Goal: Task Accomplishment & Management: Use online tool/utility

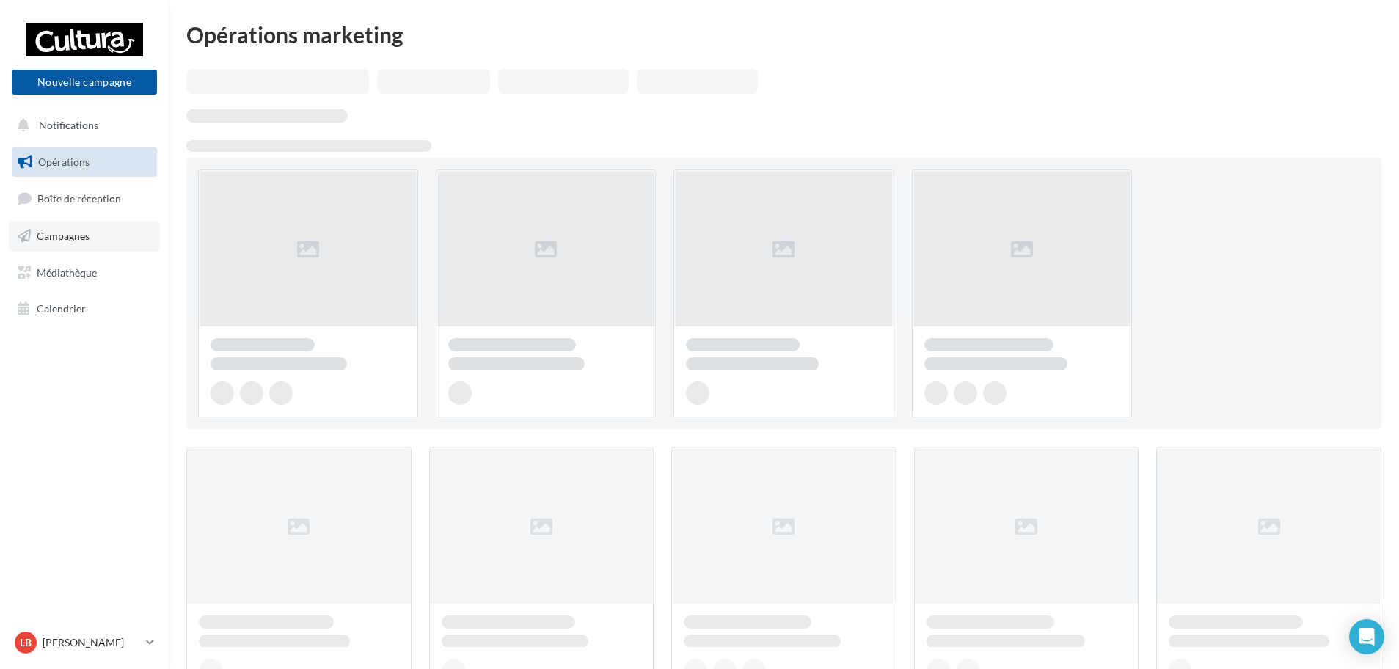
click at [85, 230] on span "Campagnes" at bounding box center [63, 236] width 53 height 12
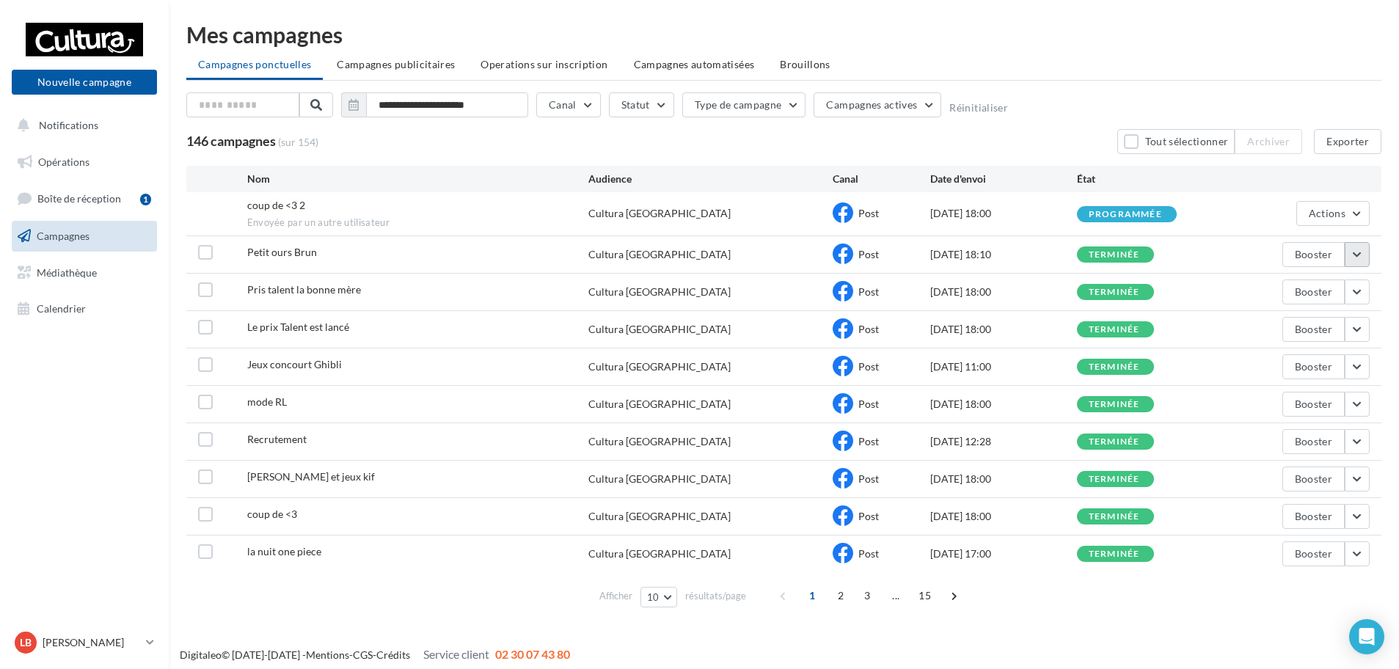
click at [1366, 254] on button "button" at bounding box center [1357, 254] width 25 height 25
click at [1314, 291] on button "Voir les résultats" at bounding box center [1296, 289] width 147 height 38
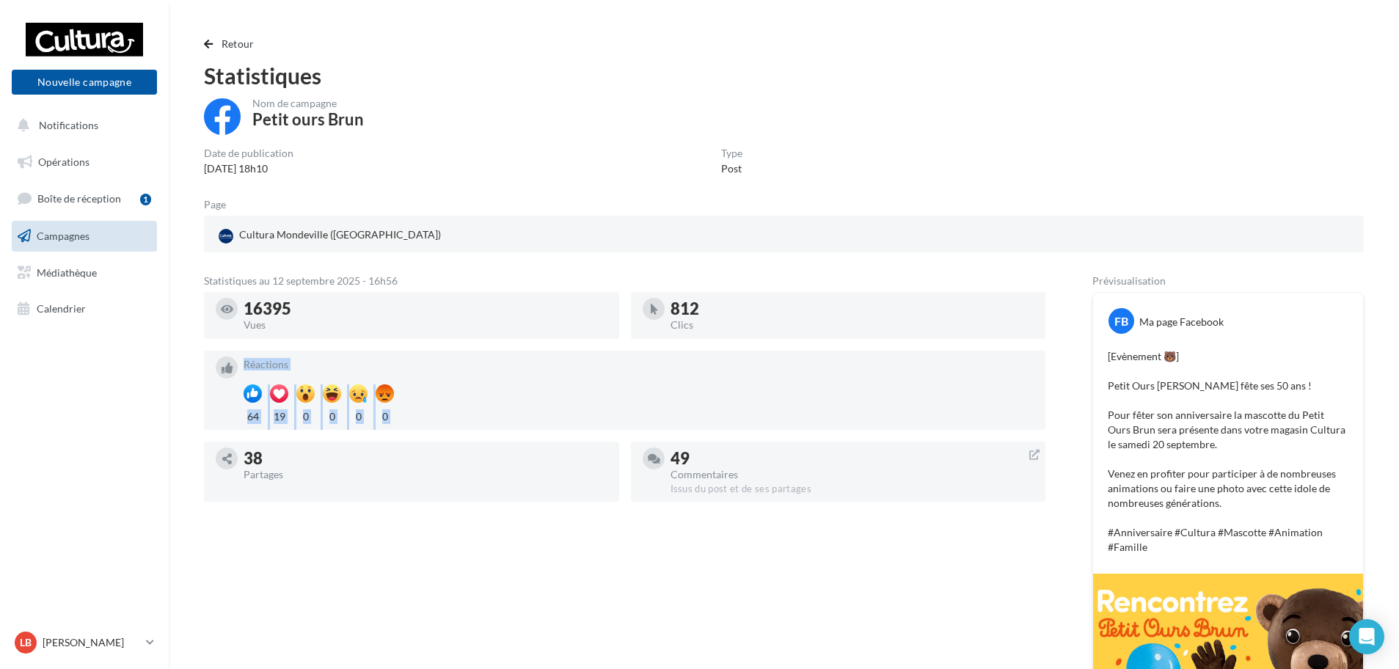
drag, startPoint x: 241, startPoint y: 415, endPoint x: 293, endPoint y: 418, distance: 51.5
click at [293, 418] on div "Réactions 64 19 0 0 0 0" at bounding box center [625, 391] width 818 height 68
click at [396, 530] on div "Statistiques au 12 septembre 2025 - 16h56 16395 Vues 812 Clics Réactions 64 19 …" at bounding box center [625, 626] width 842 height 700
drag, startPoint x: 719, startPoint y: 299, endPoint x: 668, endPoint y: 301, distance: 50.7
click at [668, 301] on div "812 Clics" at bounding box center [839, 315] width 392 height 35
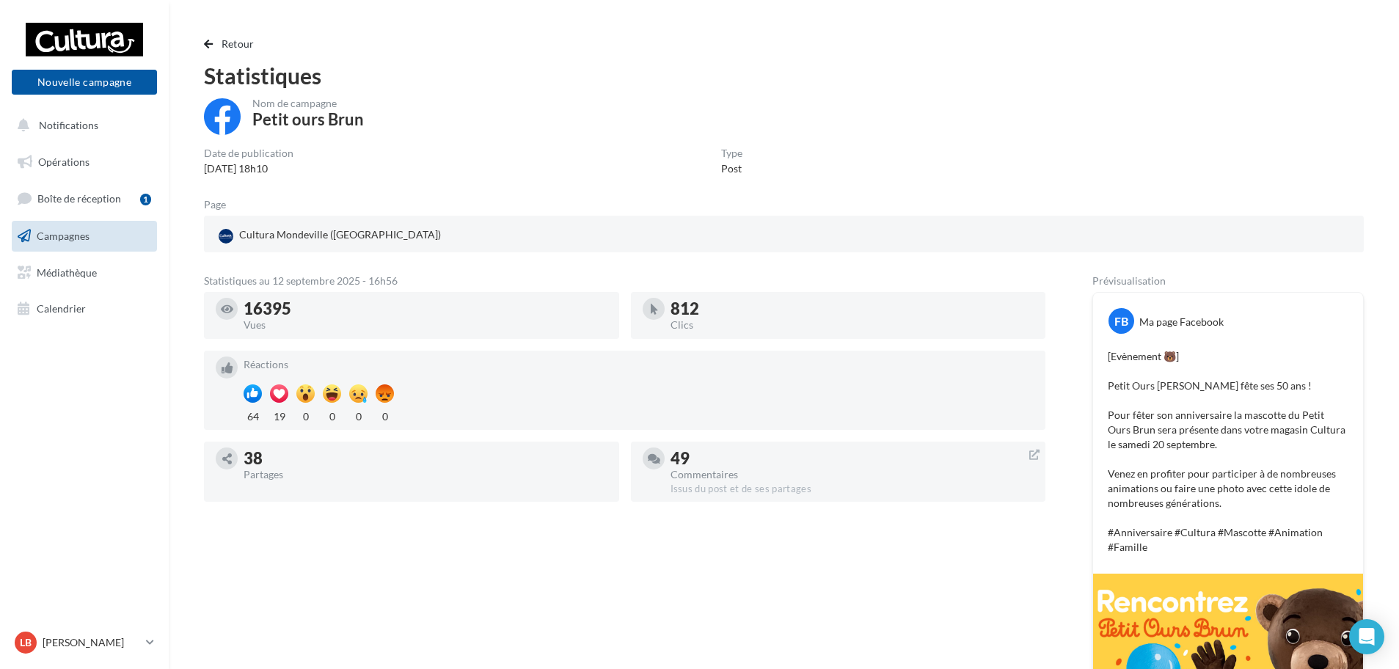
click at [559, 555] on div "Statistiques au 12 septembre 2025 - 16h56 16395 Vues 812 Clics Réactions 64 19 …" at bounding box center [625, 626] width 842 height 700
drag, startPoint x: 303, startPoint y: 307, endPoint x: 245, endPoint y: 299, distance: 58.4
click at [245, 301] on div "16395" at bounding box center [426, 309] width 364 height 16
click at [541, 555] on div "Statistiques au 12 septembre 2025 - 16h56 16395 Vues 812 Clics Réactions 64 19 …" at bounding box center [625, 626] width 842 height 700
click at [84, 204] on span "Boîte de réception" at bounding box center [79, 198] width 84 height 12
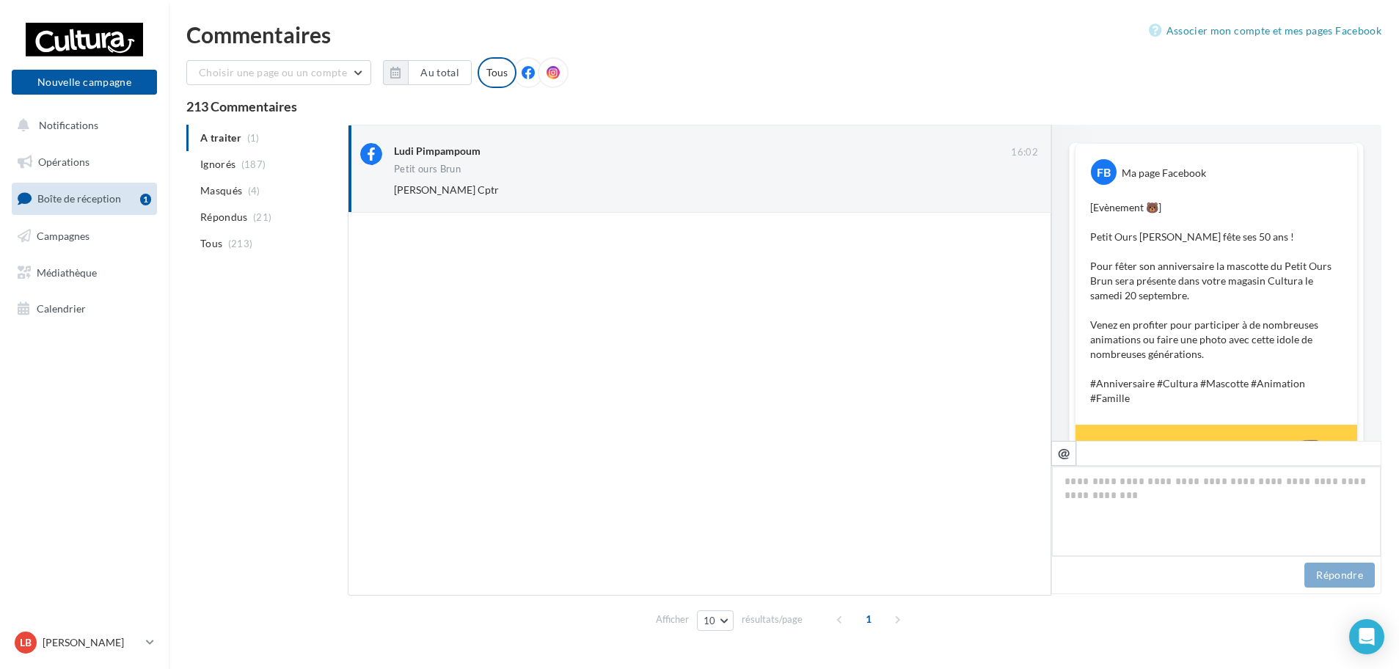
scroll to position [656, 0]
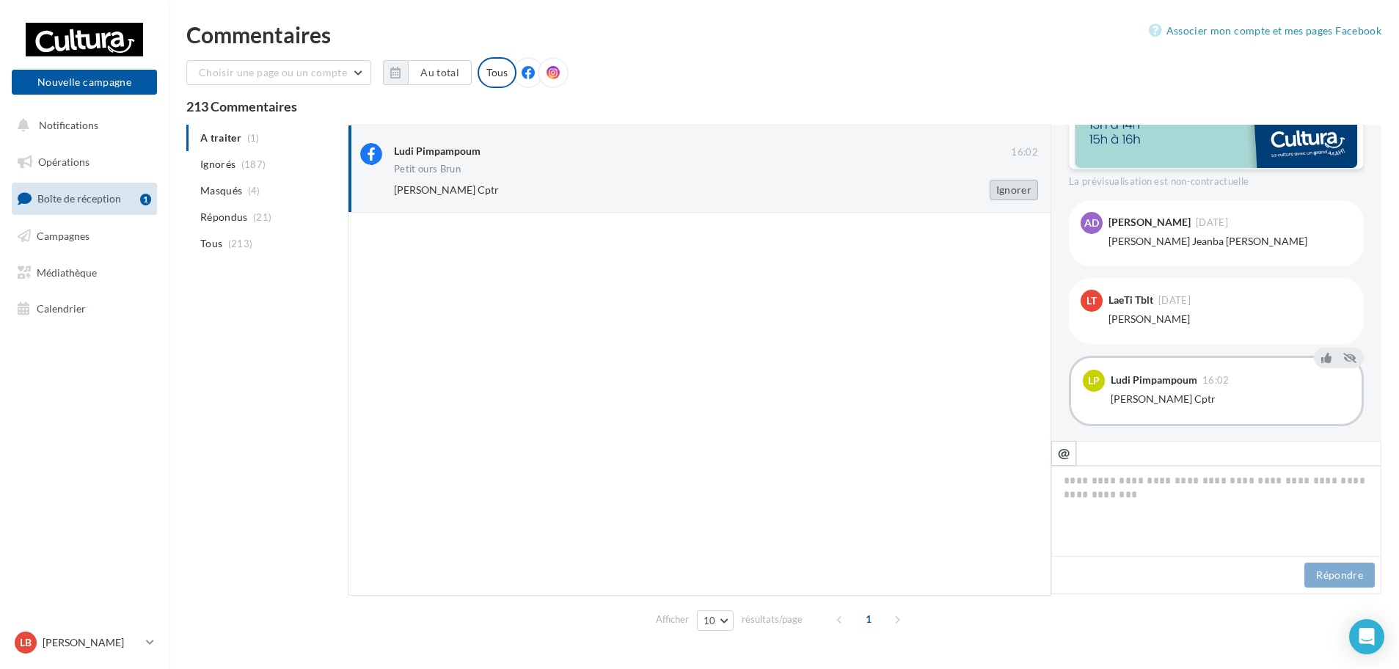
click at [1008, 195] on button "Ignorer" at bounding box center [1014, 190] width 48 height 21
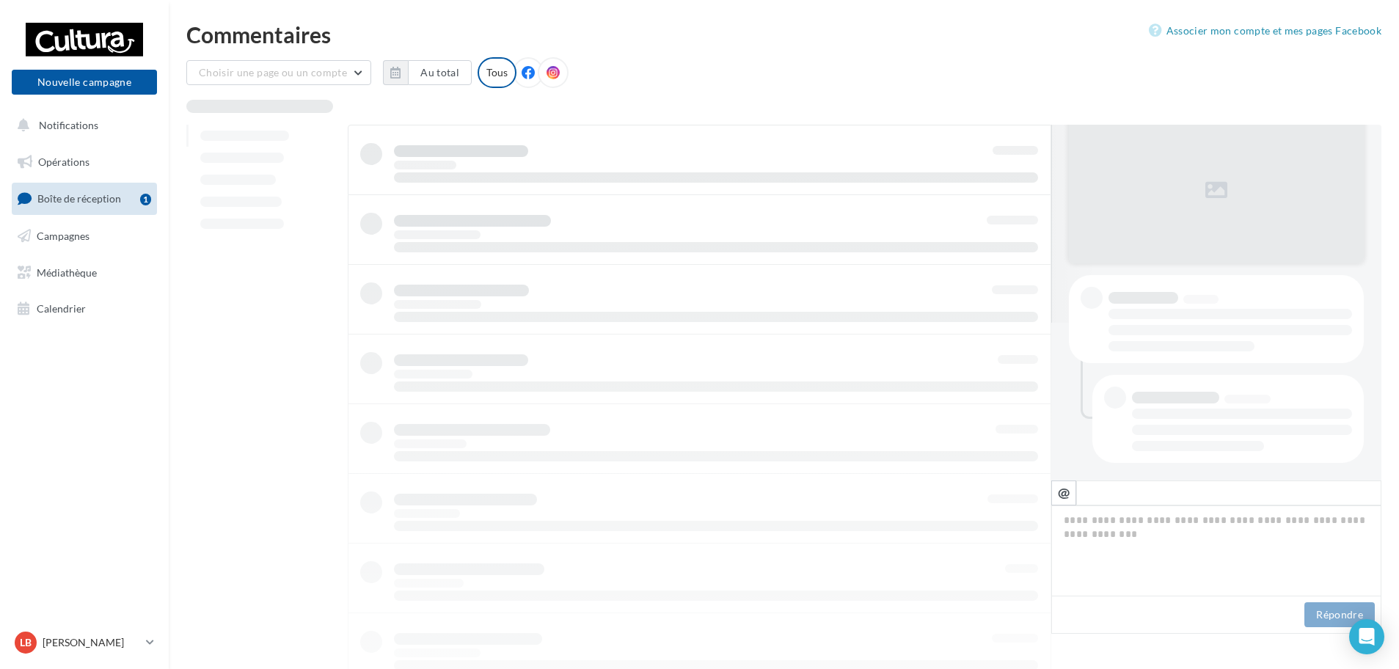
scroll to position [158, 0]
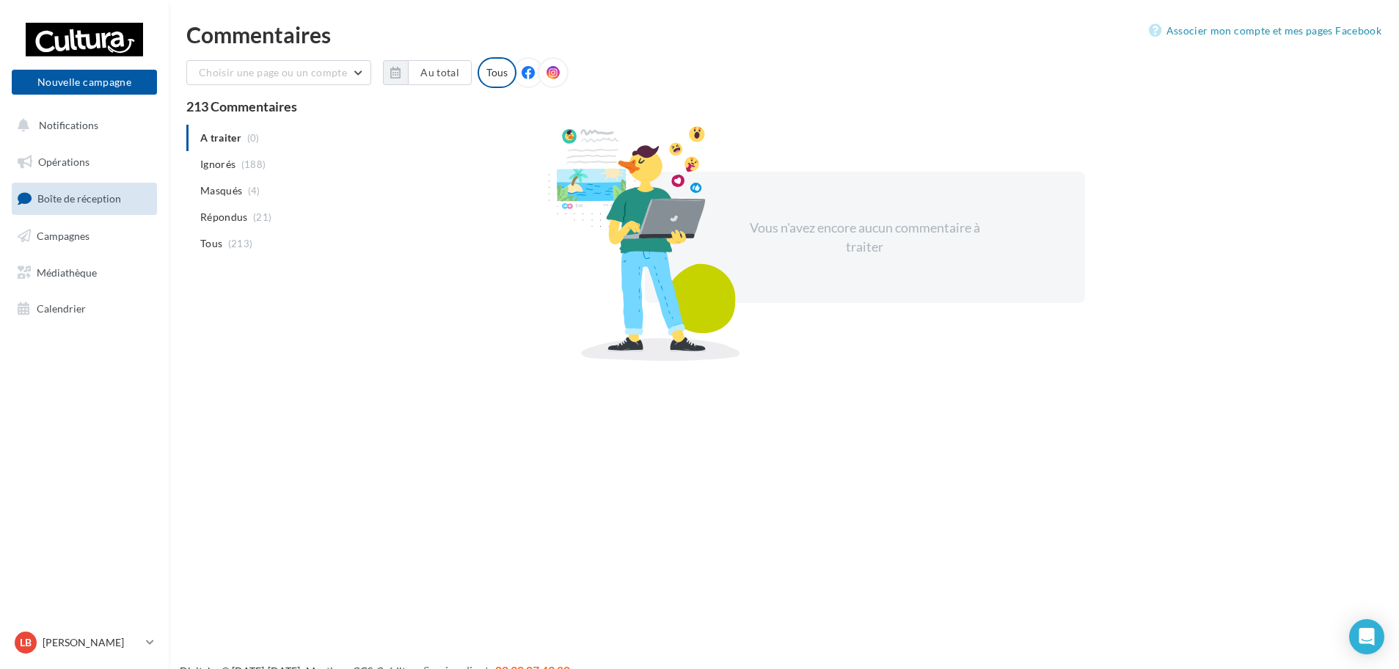
click at [89, 203] on span "Boîte de réception" at bounding box center [79, 198] width 84 height 12
click at [92, 236] on link "Campagnes" at bounding box center [84, 236] width 151 height 31
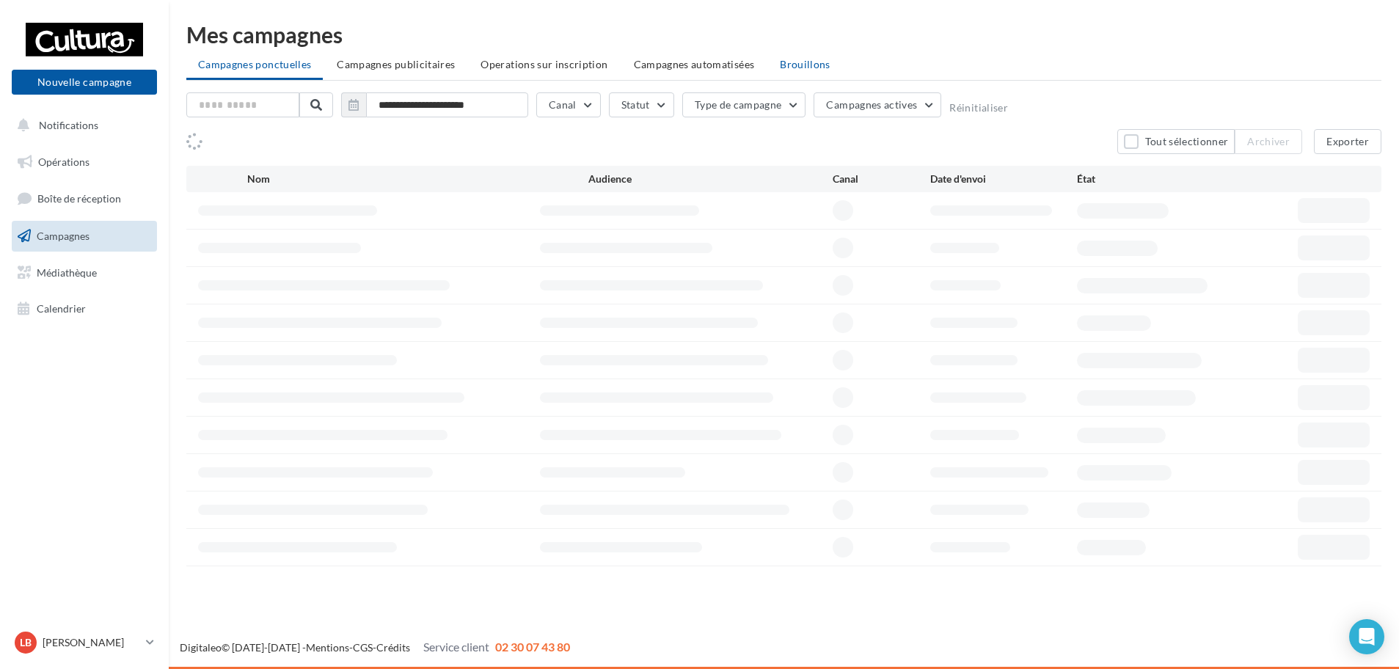
click at [812, 60] on span "Brouillons" at bounding box center [805, 64] width 51 height 12
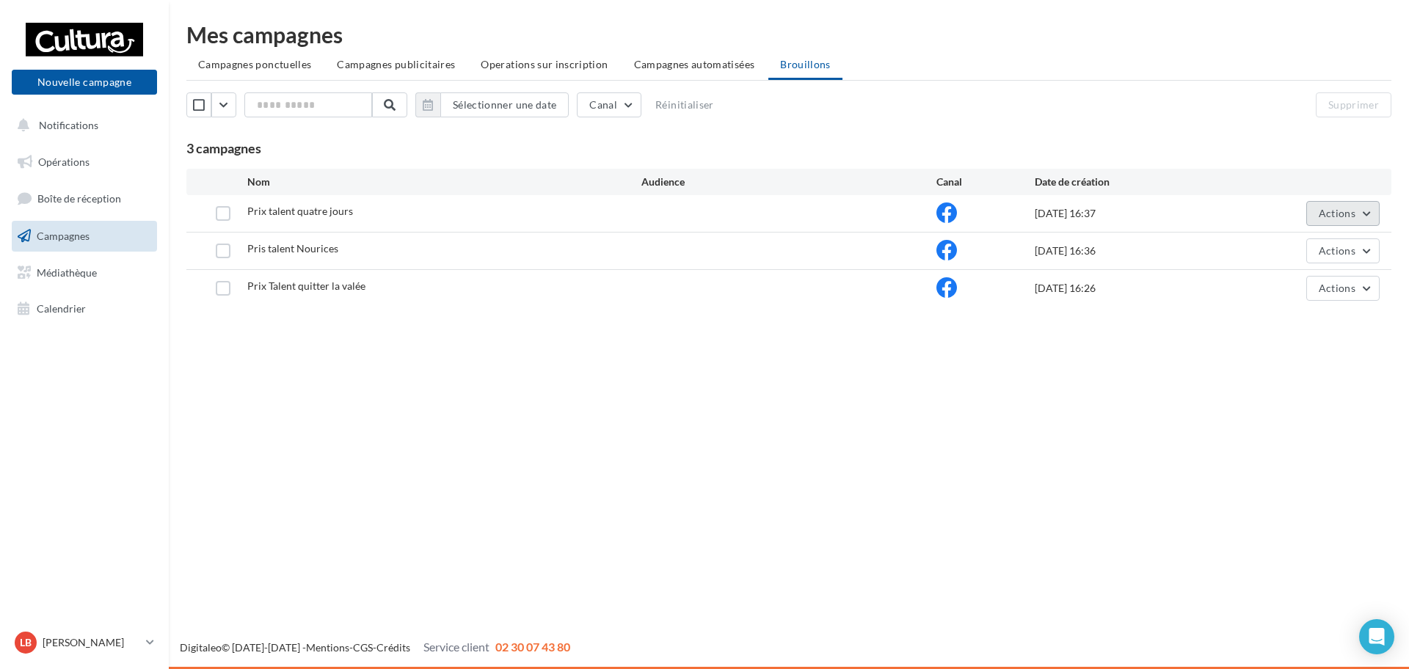
click at [1363, 221] on button "Actions" at bounding box center [1342, 213] width 73 height 25
click at [1324, 258] on button "Editer" at bounding box center [1306, 248] width 147 height 38
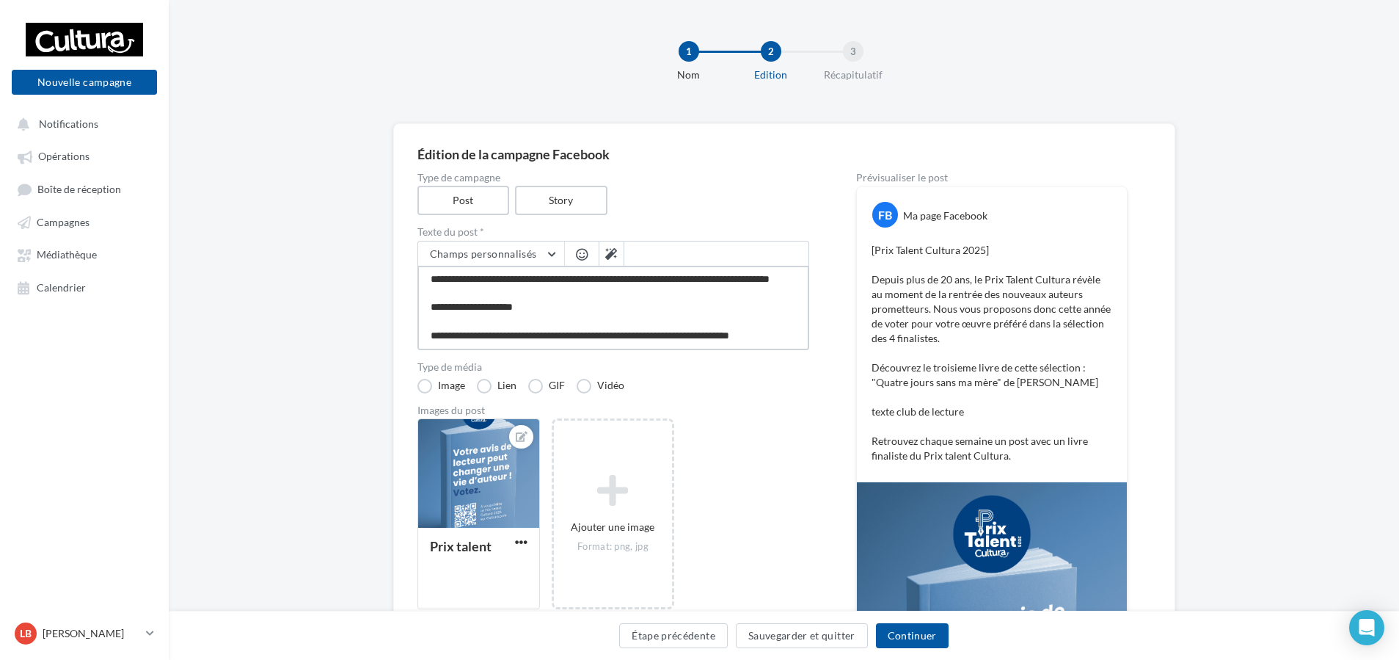
scroll to position [92, 0]
drag, startPoint x: 545, startPoint y: 316, endPoint x: 411, endPoint y: 316, distance: 134.3
click at [411, 316] on div "**********" at bounding box center [784, 521] width 782 height 796
type textarea "**********"
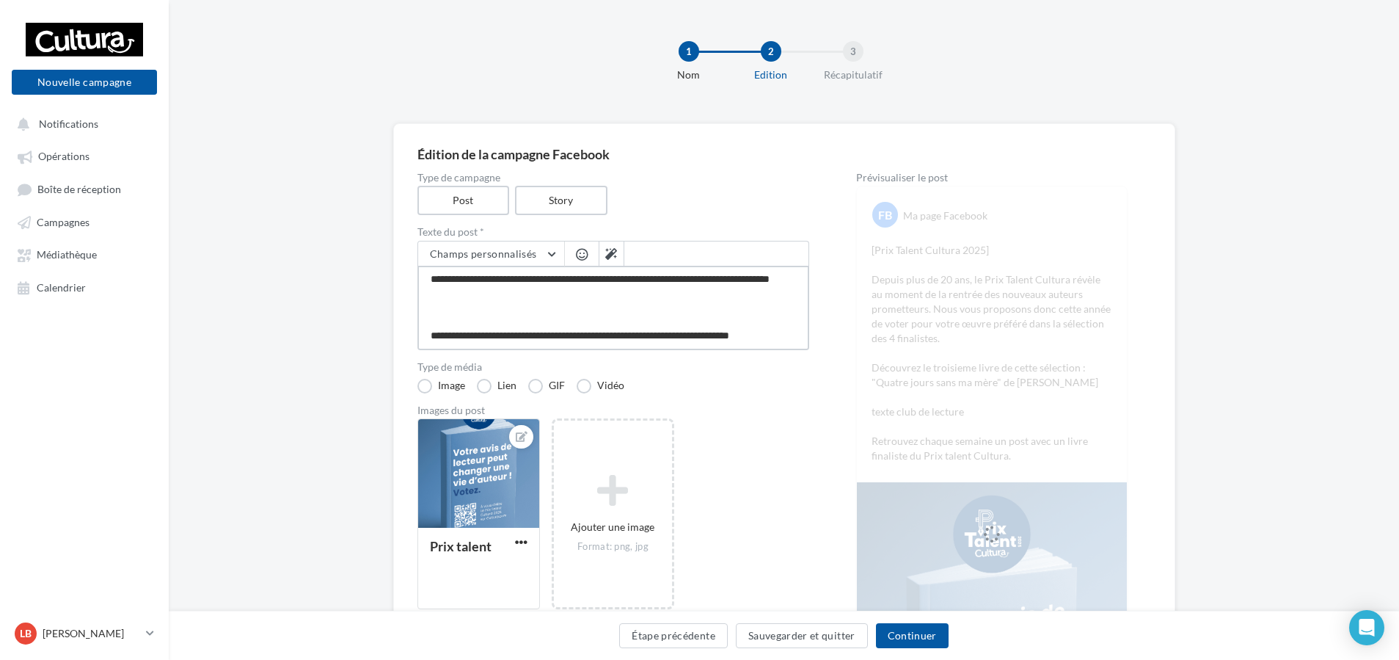
type textarea "**********"
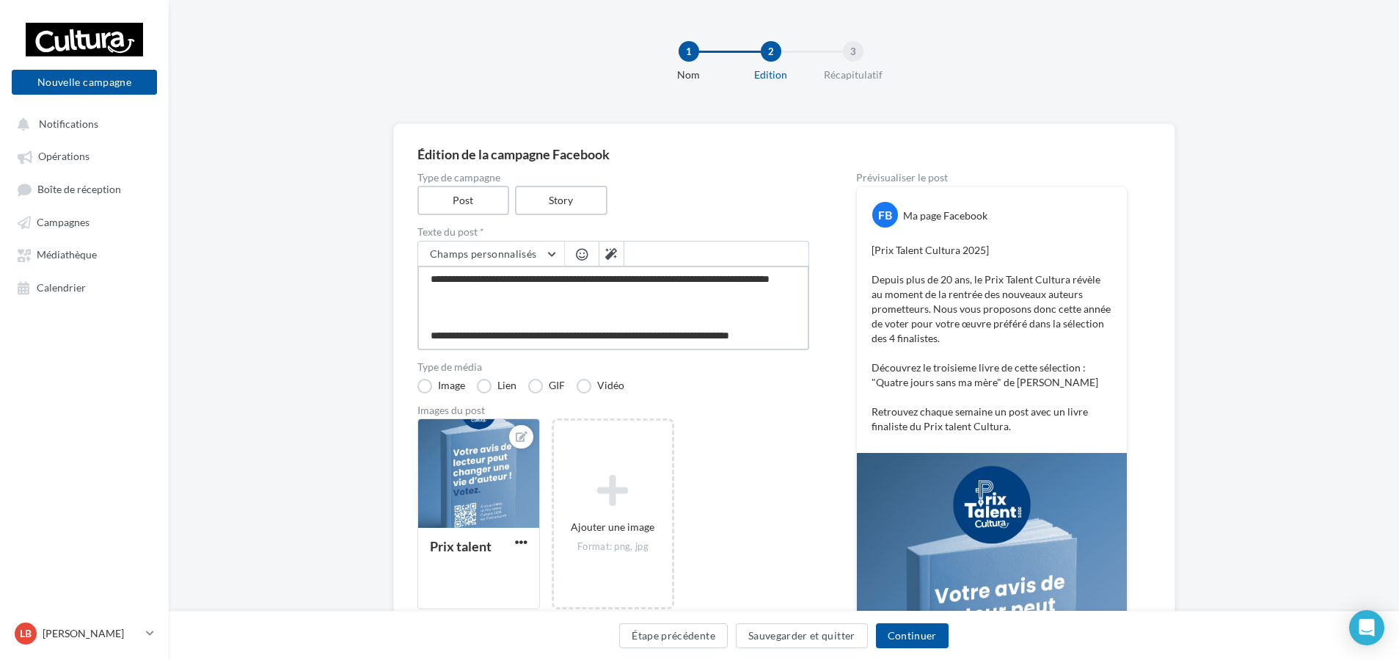
paste textarea "**********"
type textarea "**********"
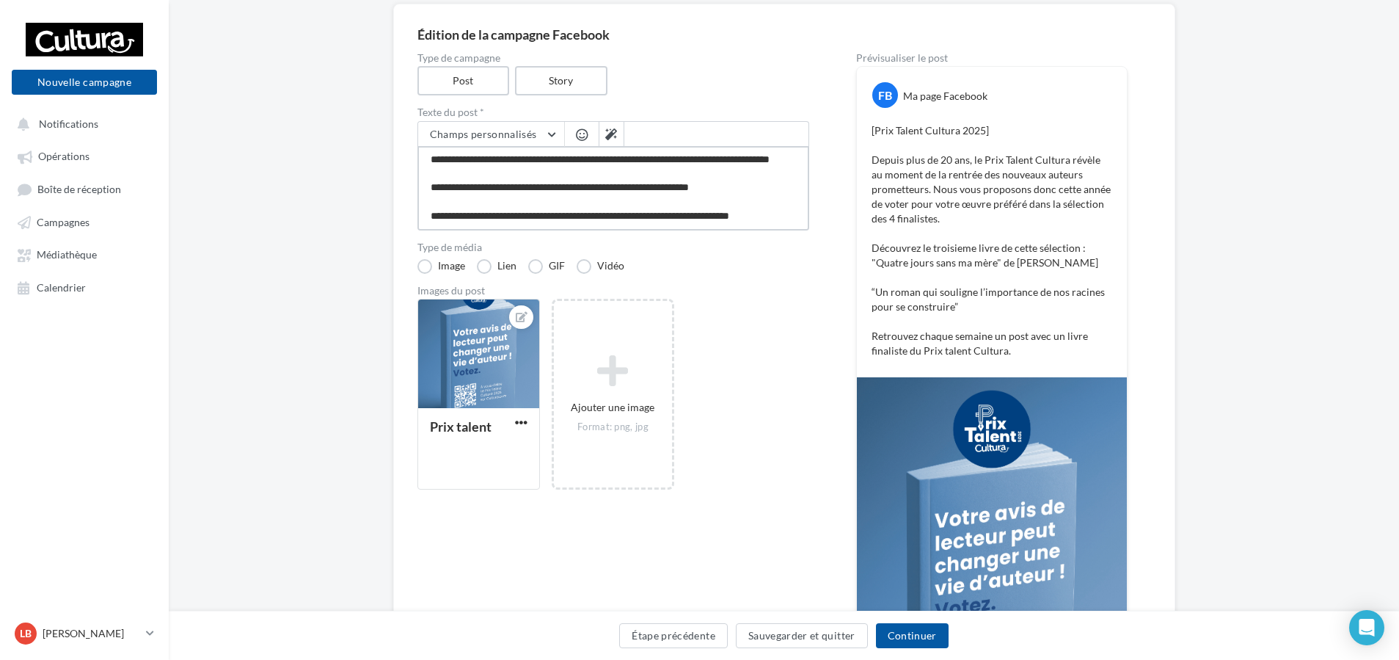
scroll to position [183, 0]
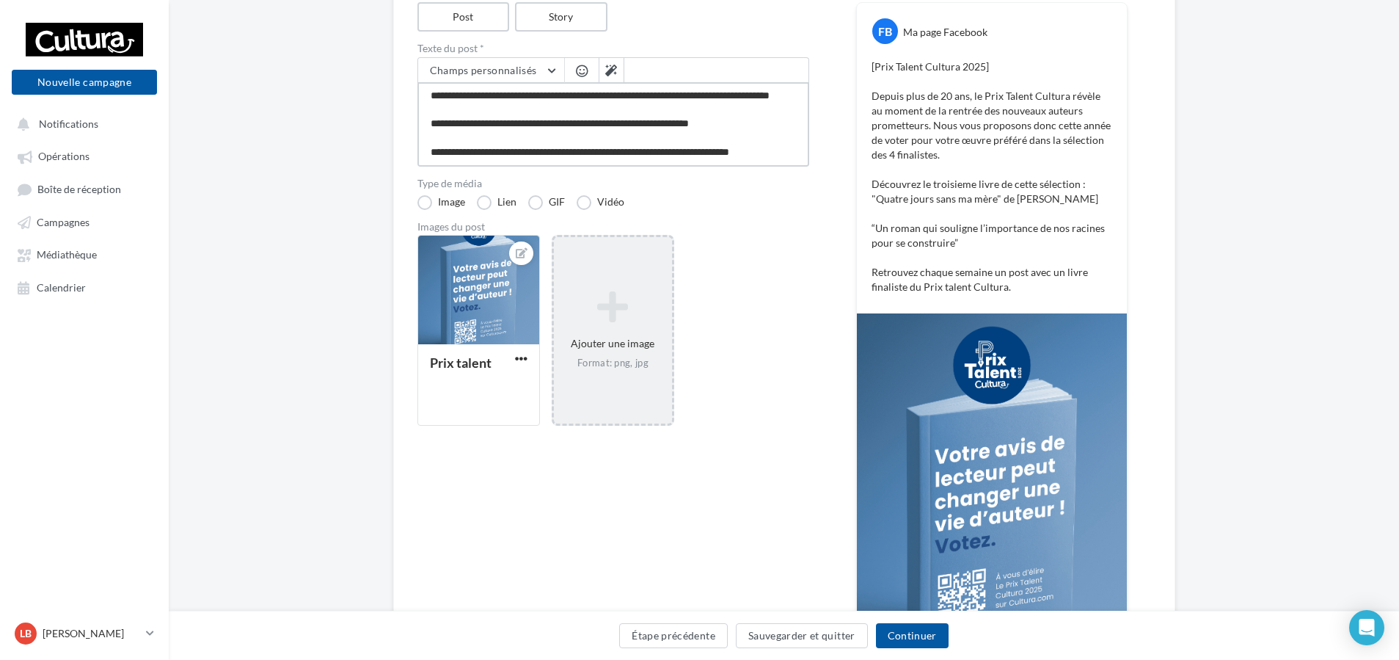
type textarea "**********"
click at [649, 321] on icon at bounding box center [613, 306] width 106 height 35
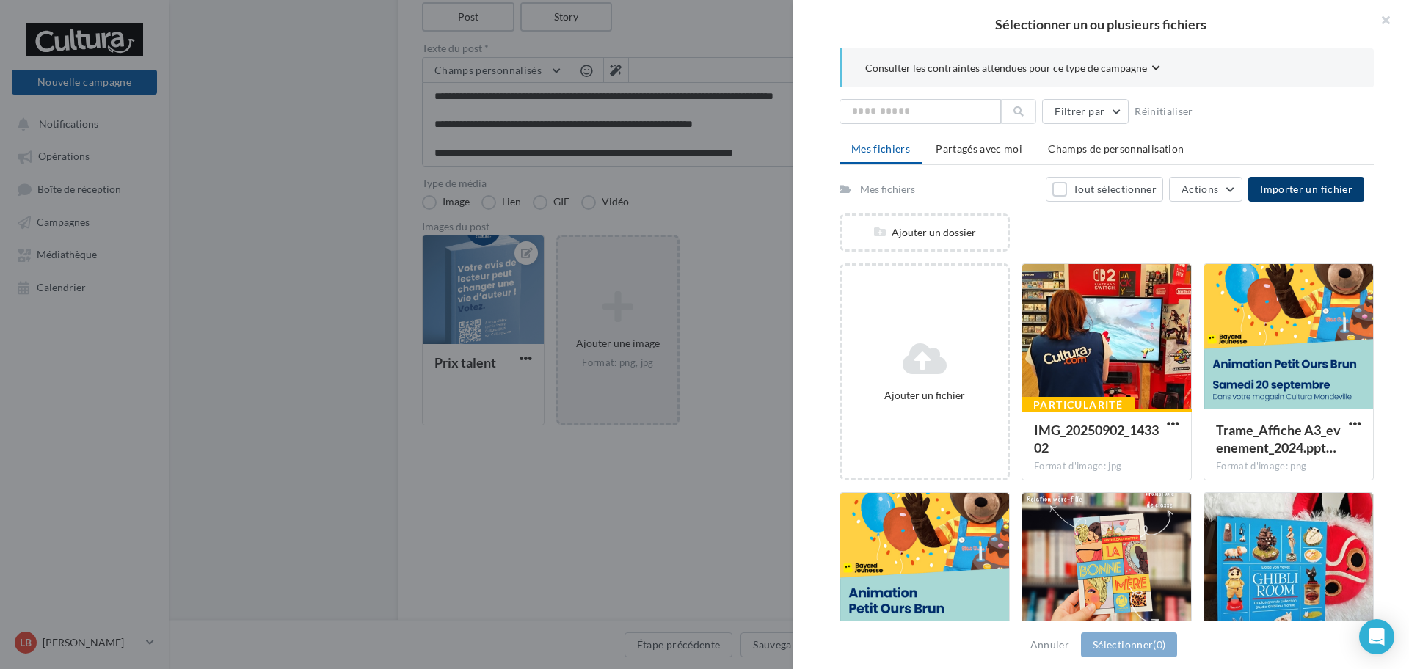
click at [1333, 188] on span "Importer un fichier" at bounding box center [1306, 189] width 92 height 12
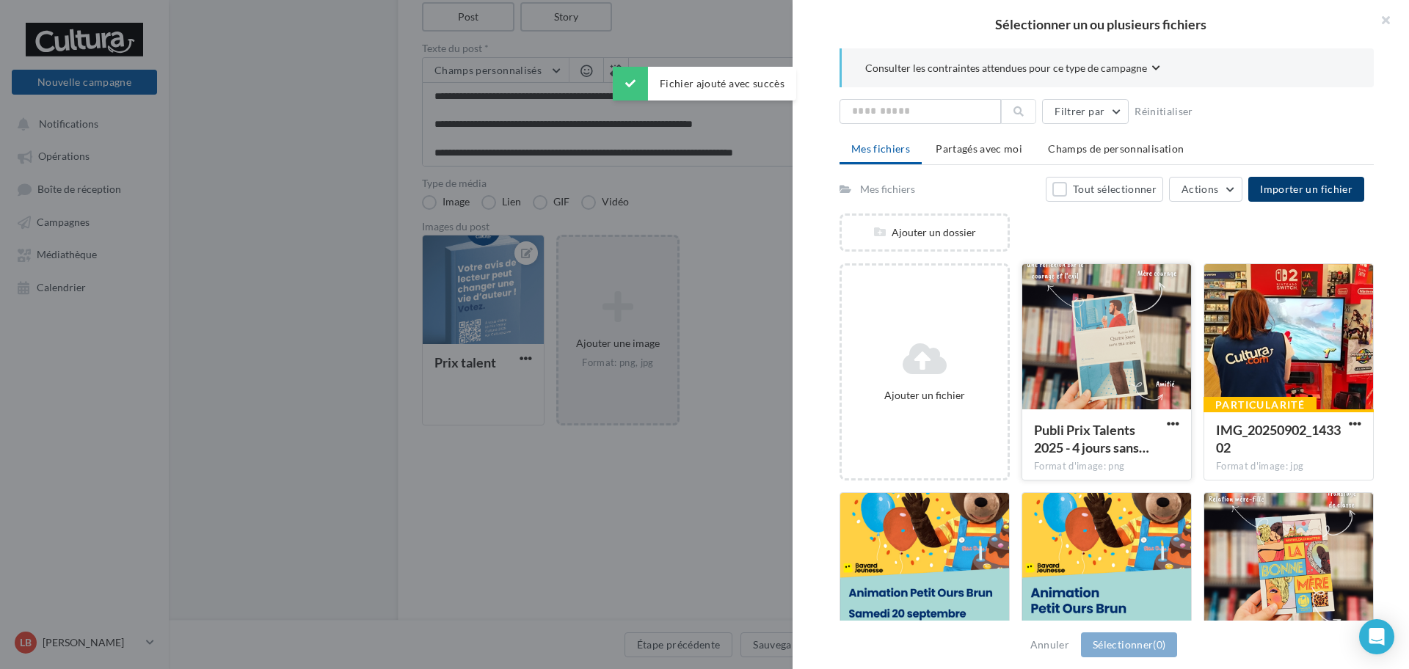
click at [1106, 316] on div at bounding box center [1106, 337] width 169 height 147
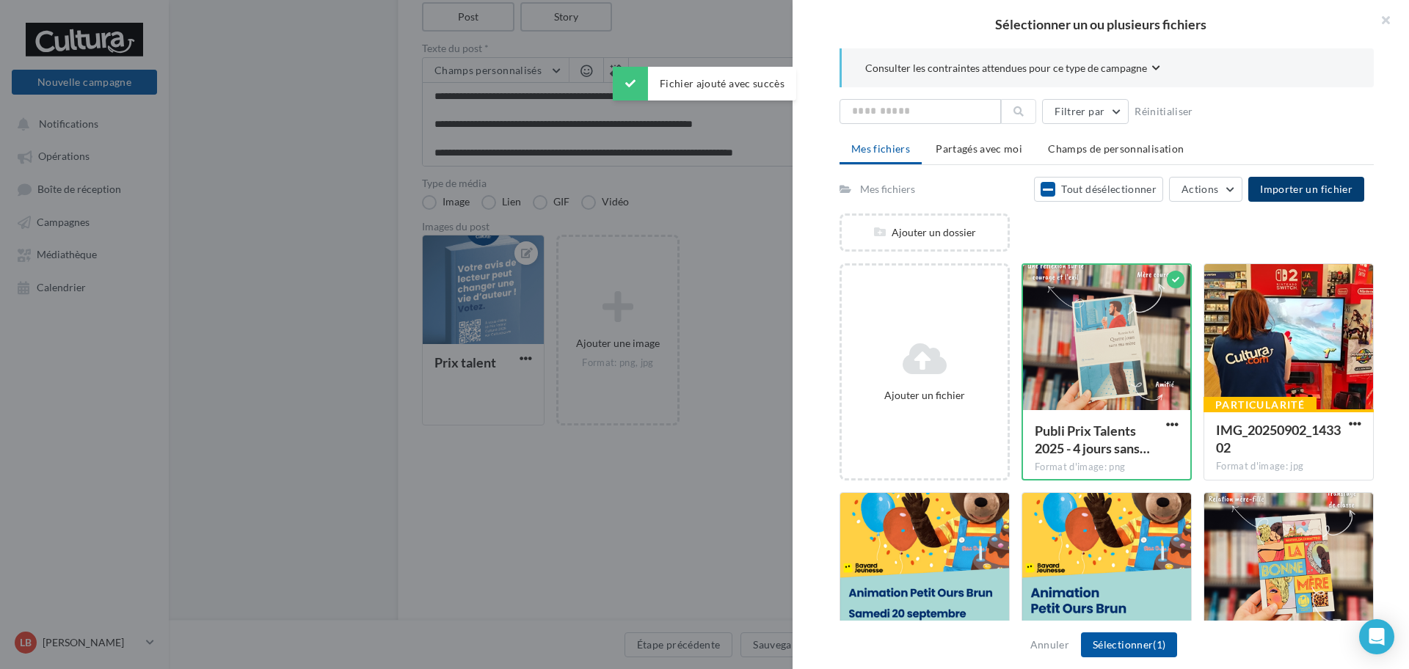
click at [1327, 189] on span "Importer un fichier" at bounding box center [1306, 189] width 92 height 12
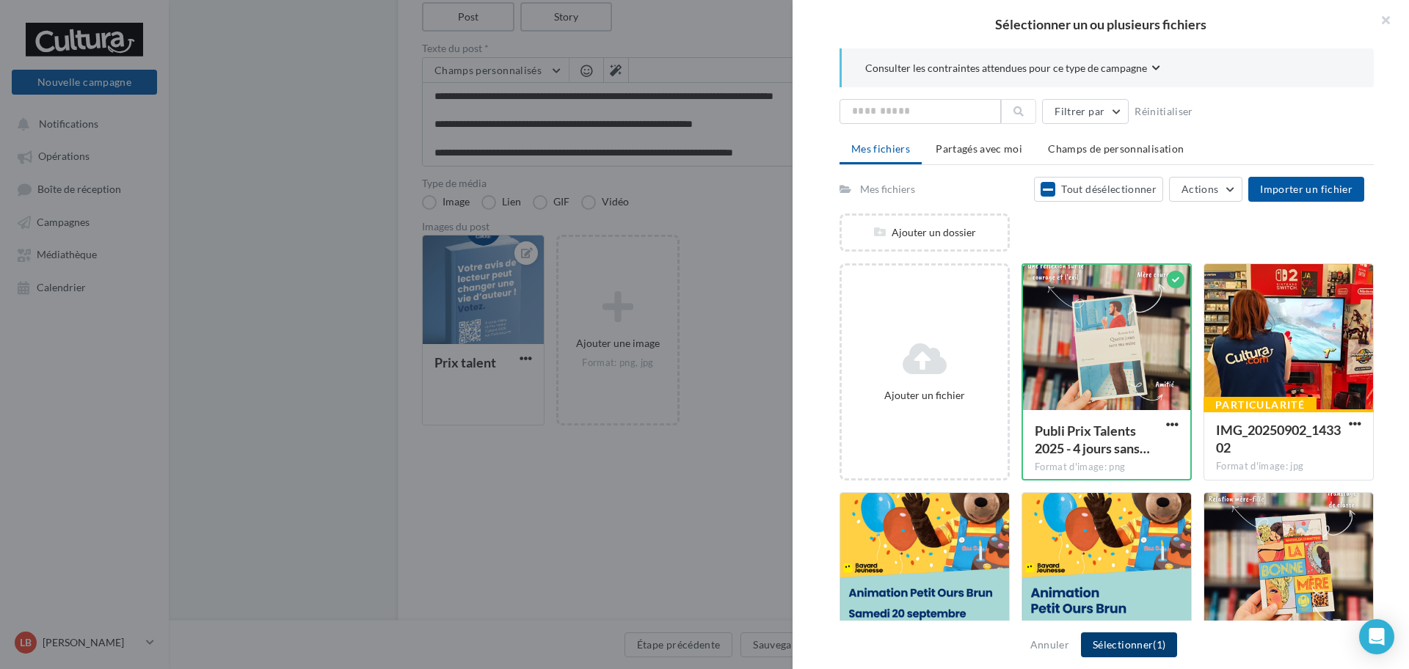
click at [1153, 652] on button "Sélectionner (1)" at bounding box center [1129, 644] width 96 height 25
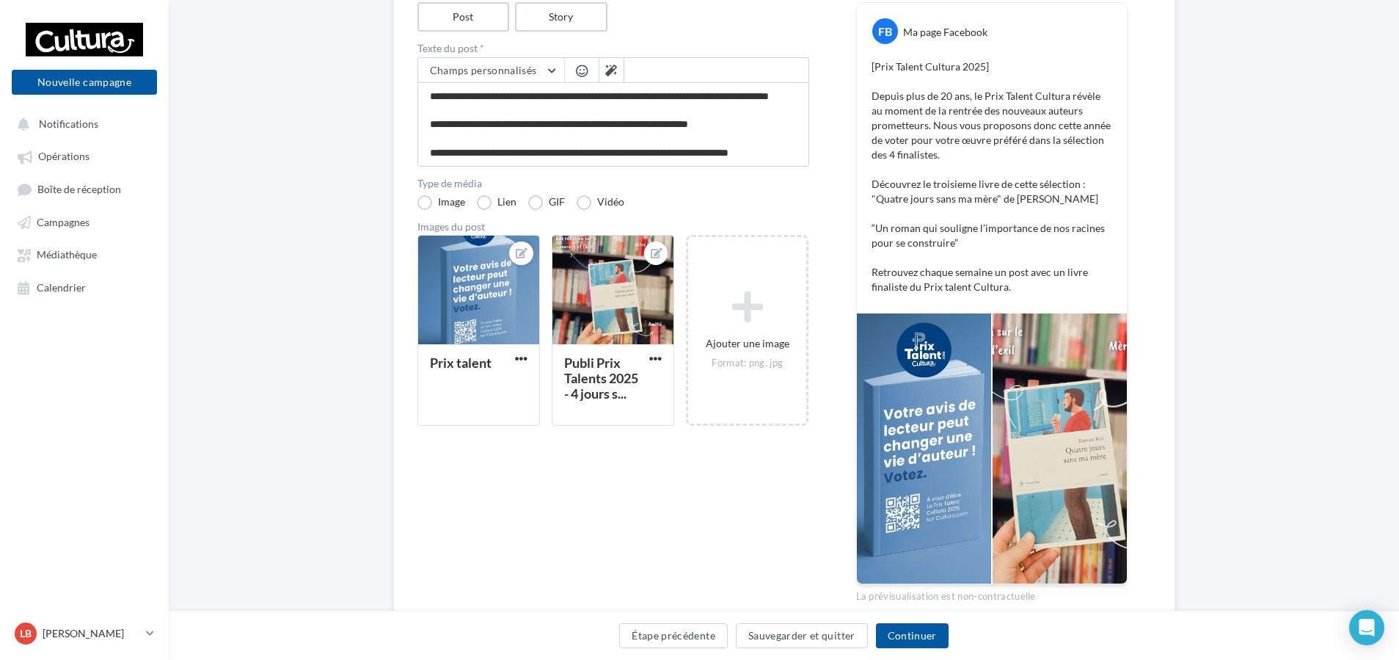
scroll to position [183, 23]
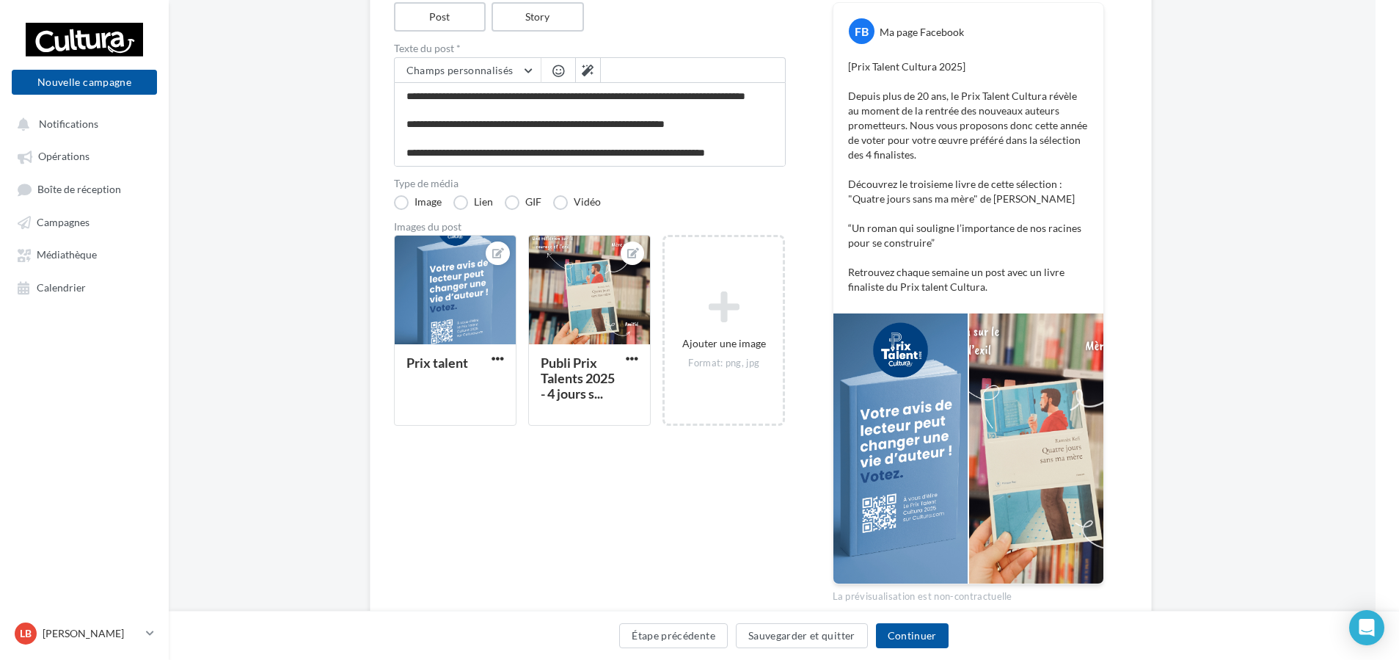
drag, startPoint x: 1106, startPoint y: 530, endPoint x: 1408, endPoint y: 473, distance: 307.8
click at [1376, 473] on html "Nouvelle campagne Nouvelle campagne Notifications Opérations Boîte de réception…" at bounding box center [676, 147] width 1399 height 660
click at [1250, 120] on div "**********" at bounding box center [760, 313] width 1230 height 746
